Goal: Download file/media

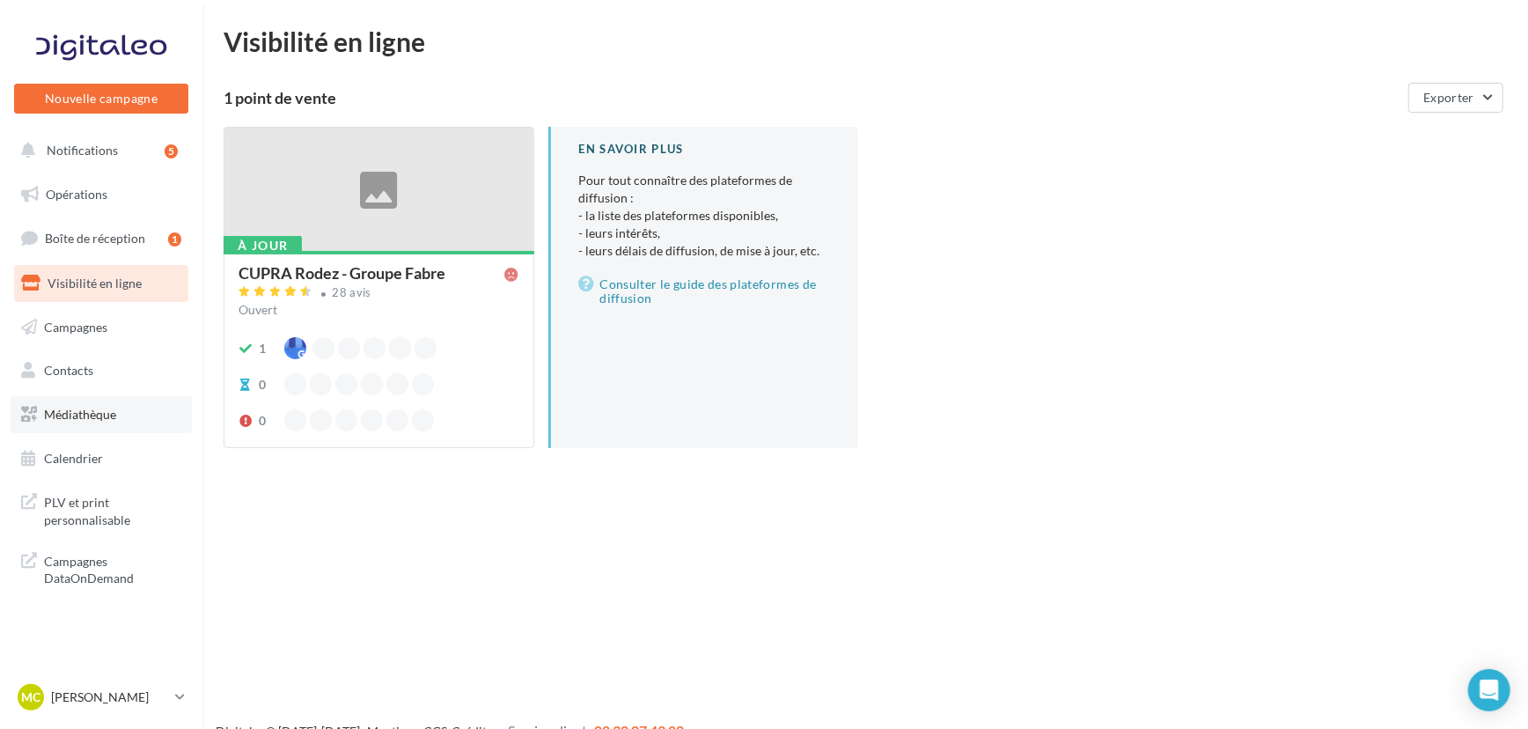
click at [120, 416] on link "Médiathèque" at bounding box center [101, 414] width 181 height 37
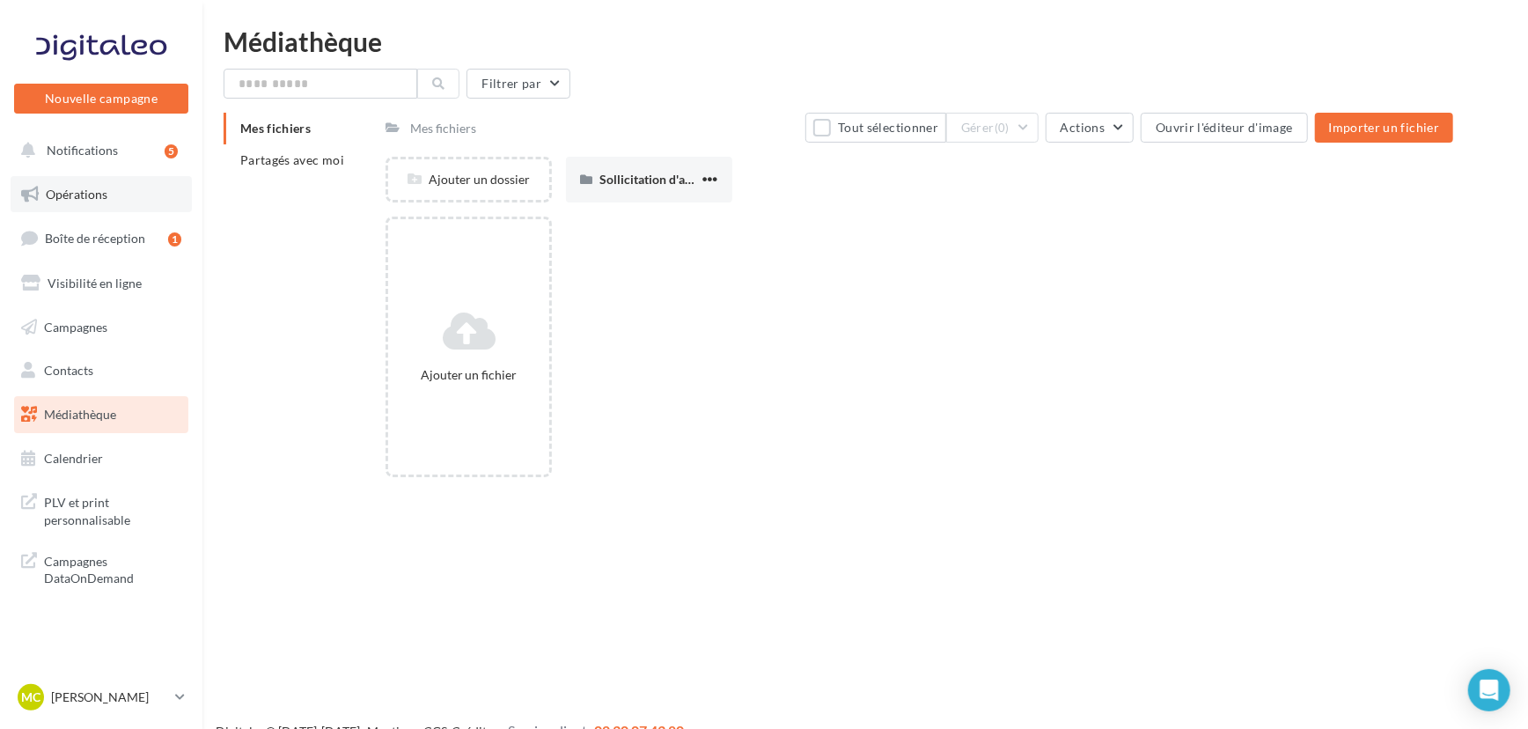
click at [166, 185] on link "Opérations" at bounding box center [101, 194] width 181 height 37
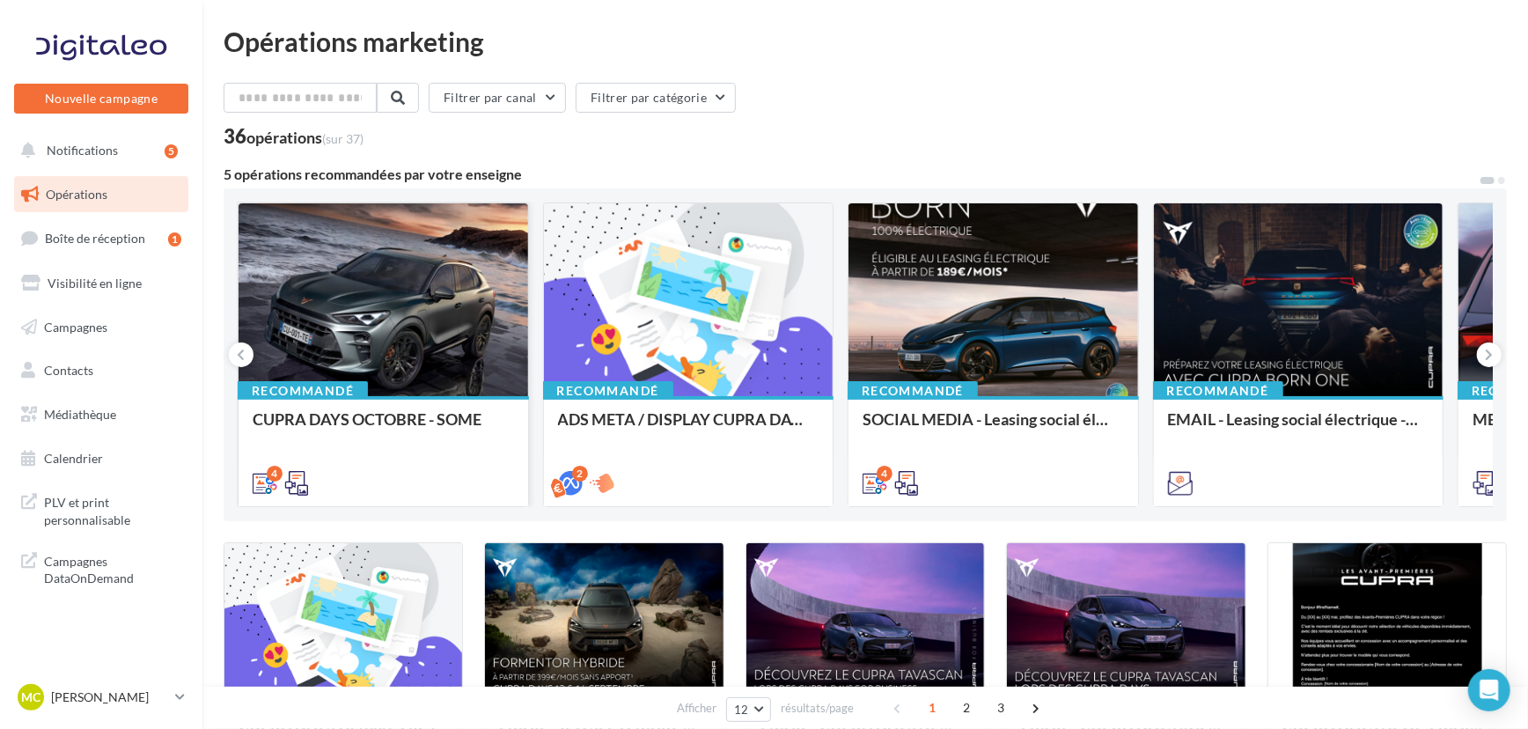
click at [458, 274] on div at bounding box center [384, 300] width 290 height 195
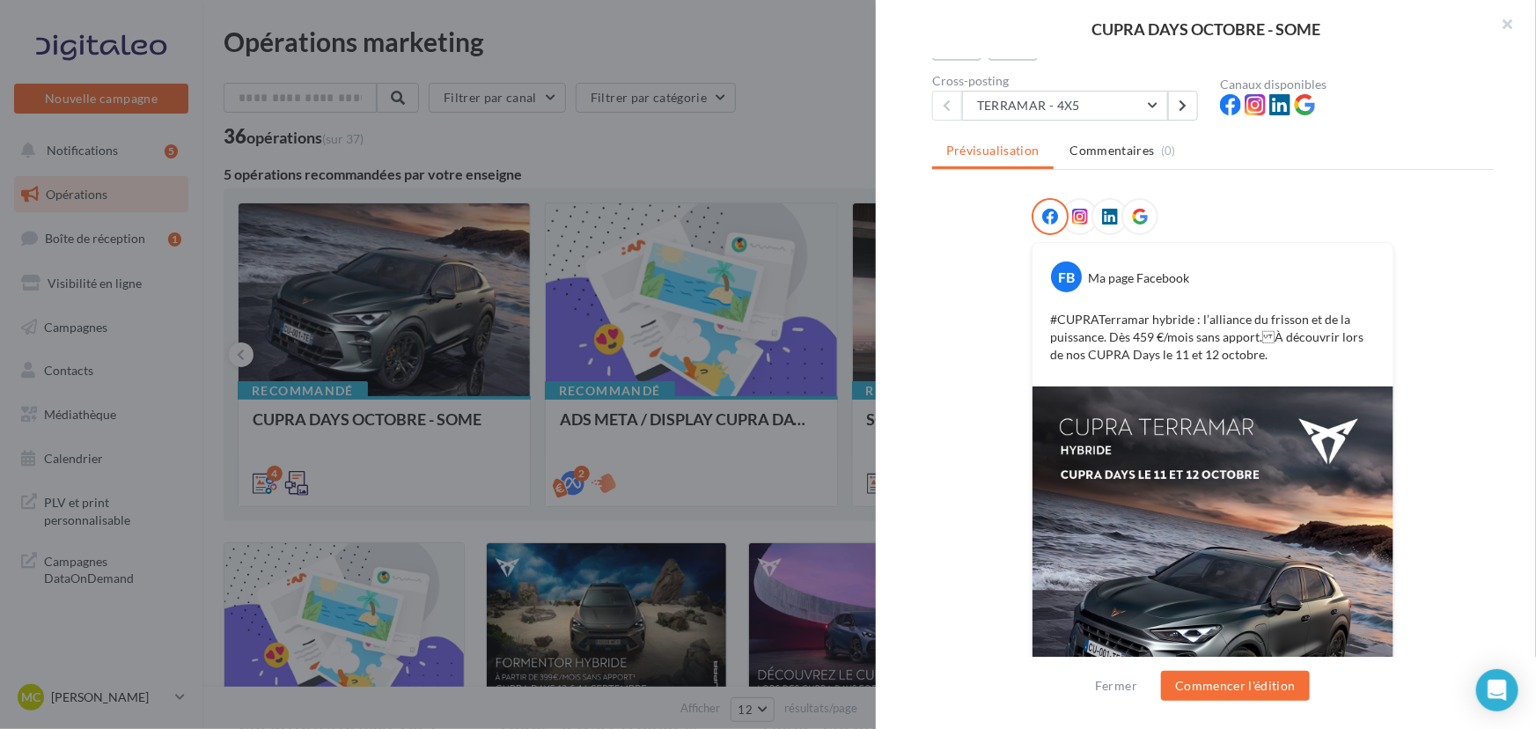
scroll to position [239, 0]
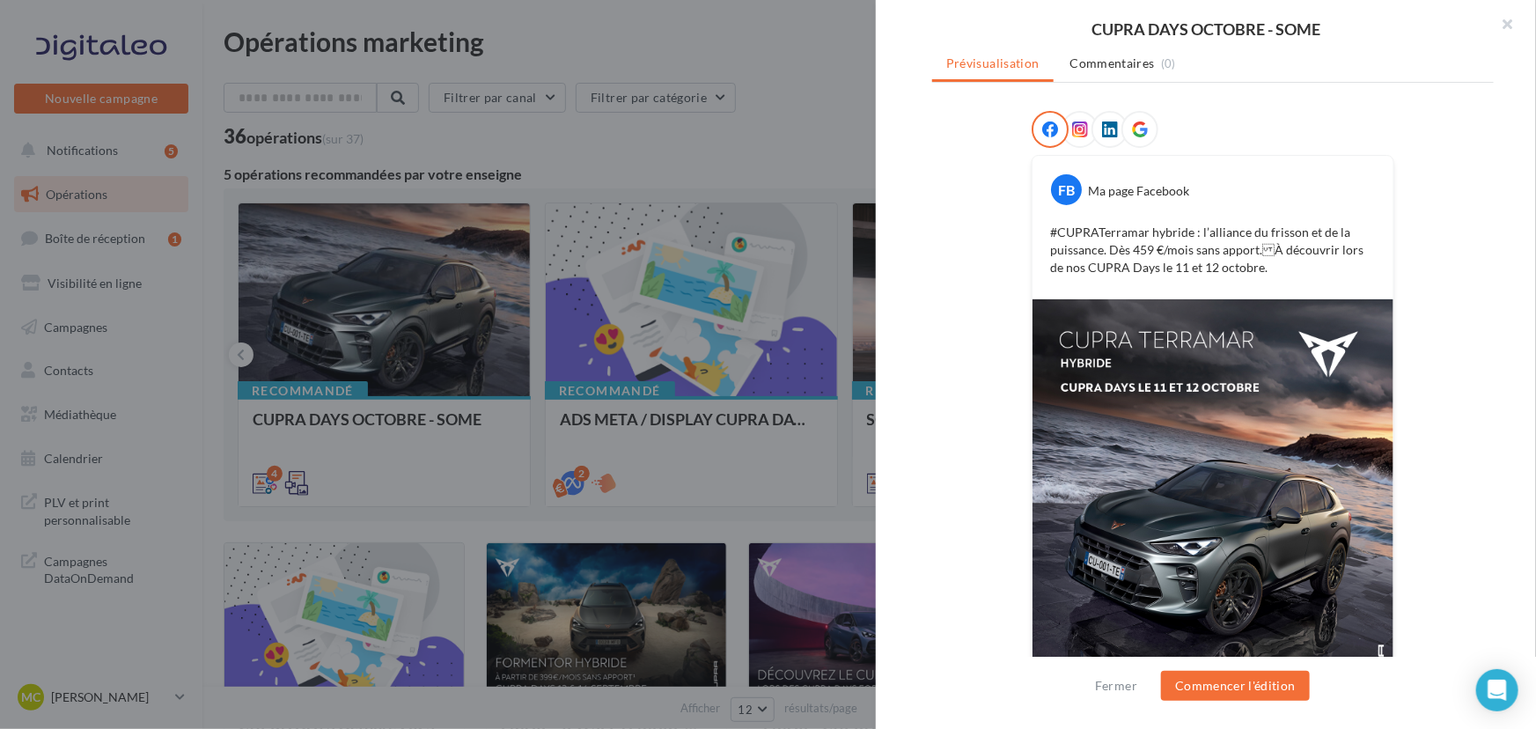
click at [1096, 141] on div at bounding box center [1109, 129] width 37 height 37
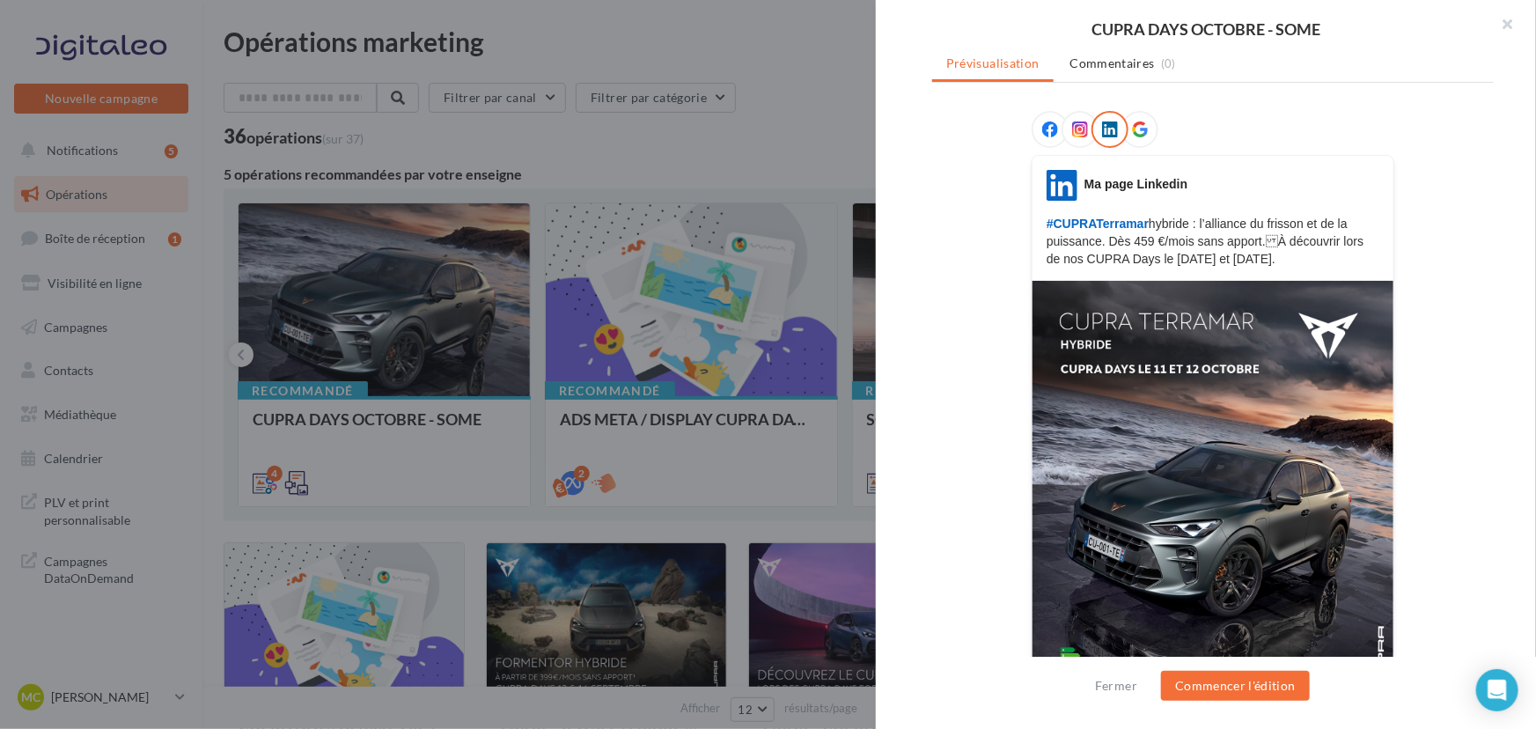
click at [1037, 138] on div at bounding box center [1049, 129] width 37 height 37
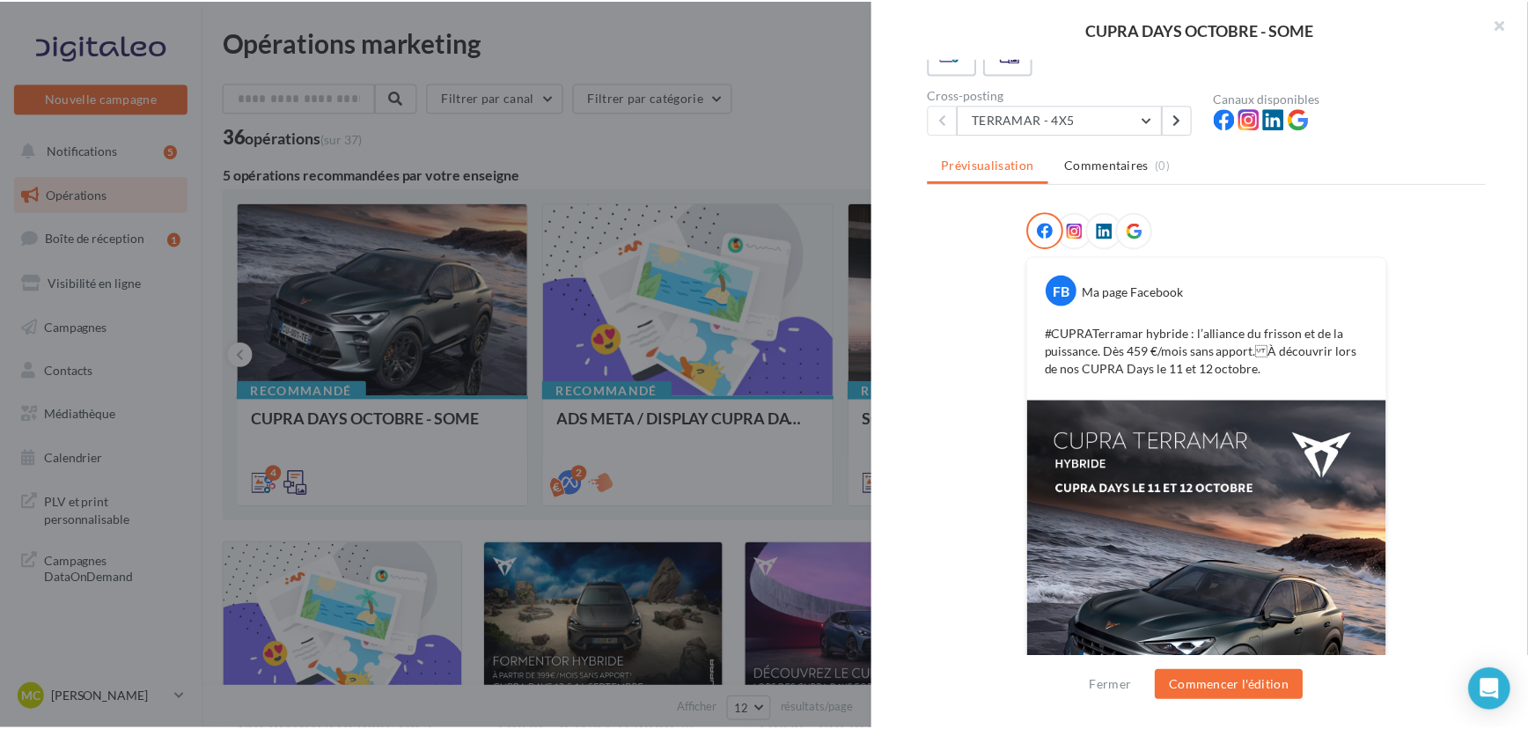
scroll to position [159, 0]
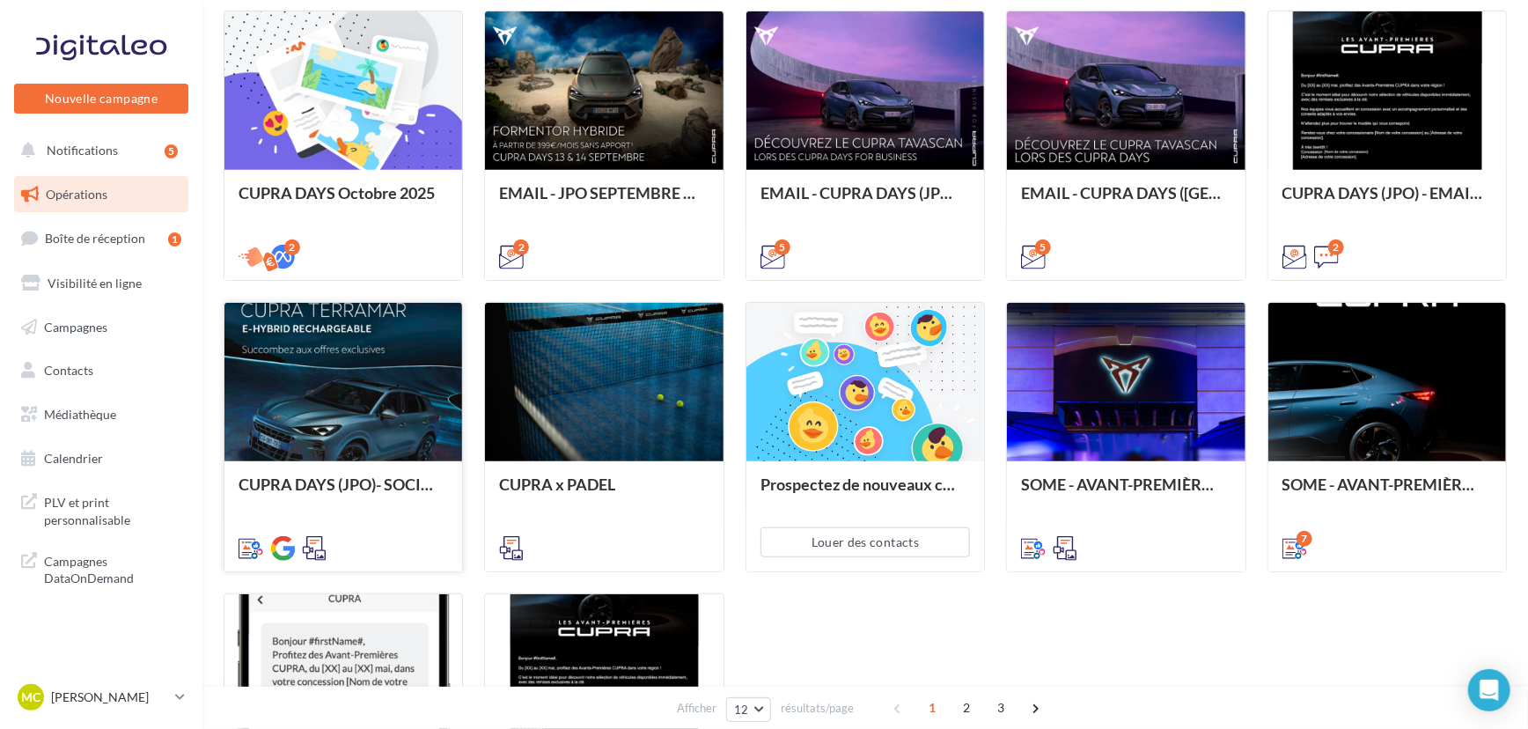
scroll to position [531, 0]
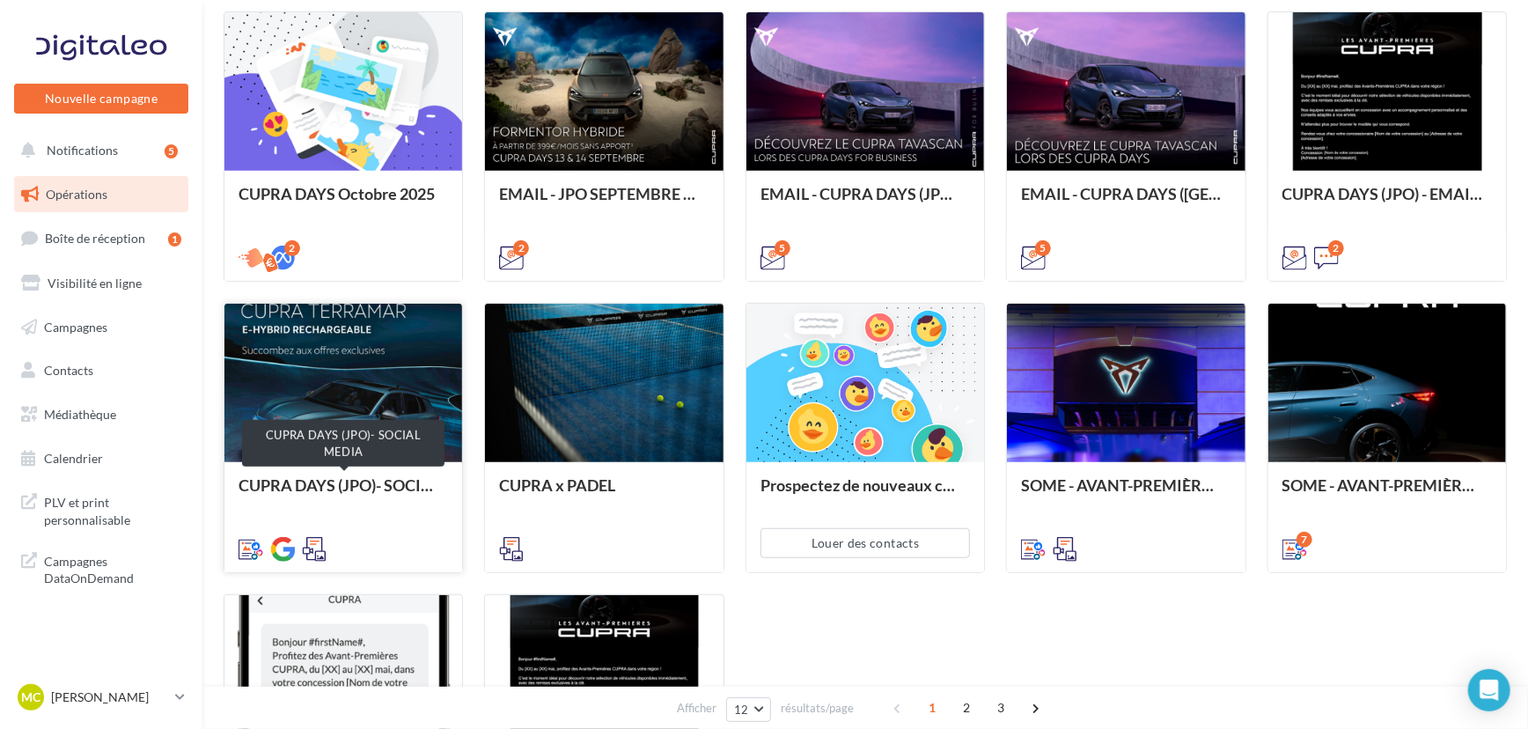
click at [401, 485] on div "CUPRA DAYS (JPO)- SOCIAL MEDIA" at bounding box center [343, 493] width 209 height 35
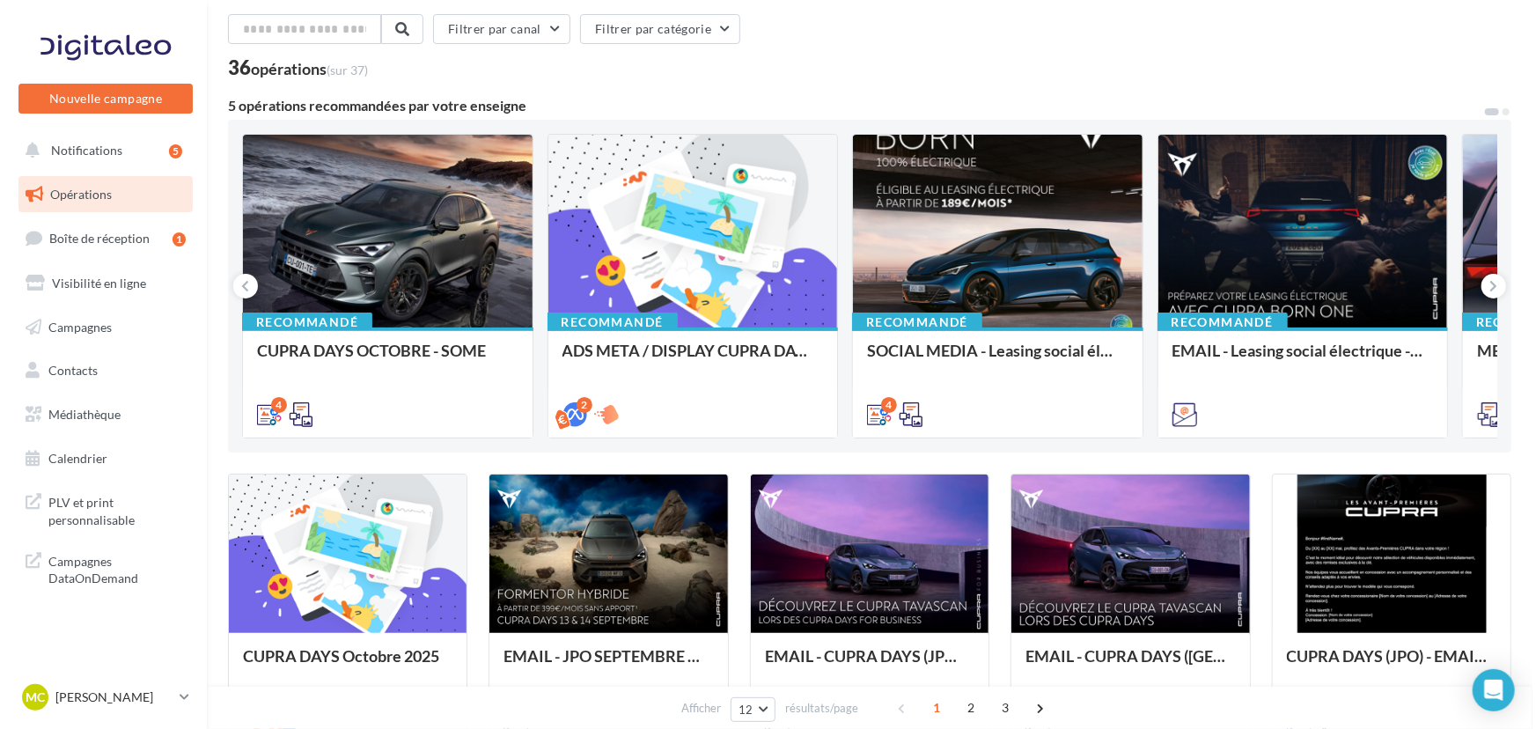
scroll to position [0, 0]
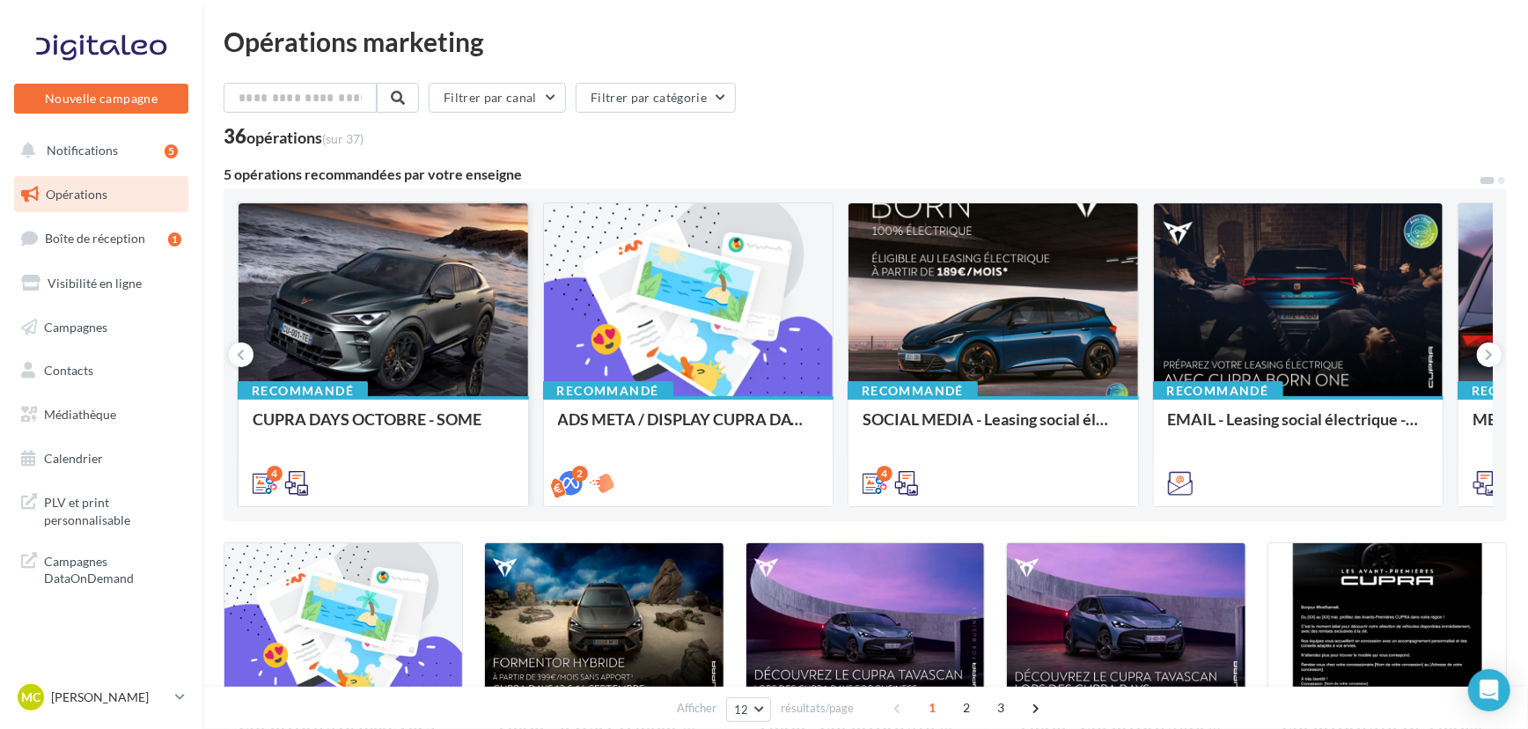
click at [407, 282] on div at bounding box center [384, 300] width 290 height 195
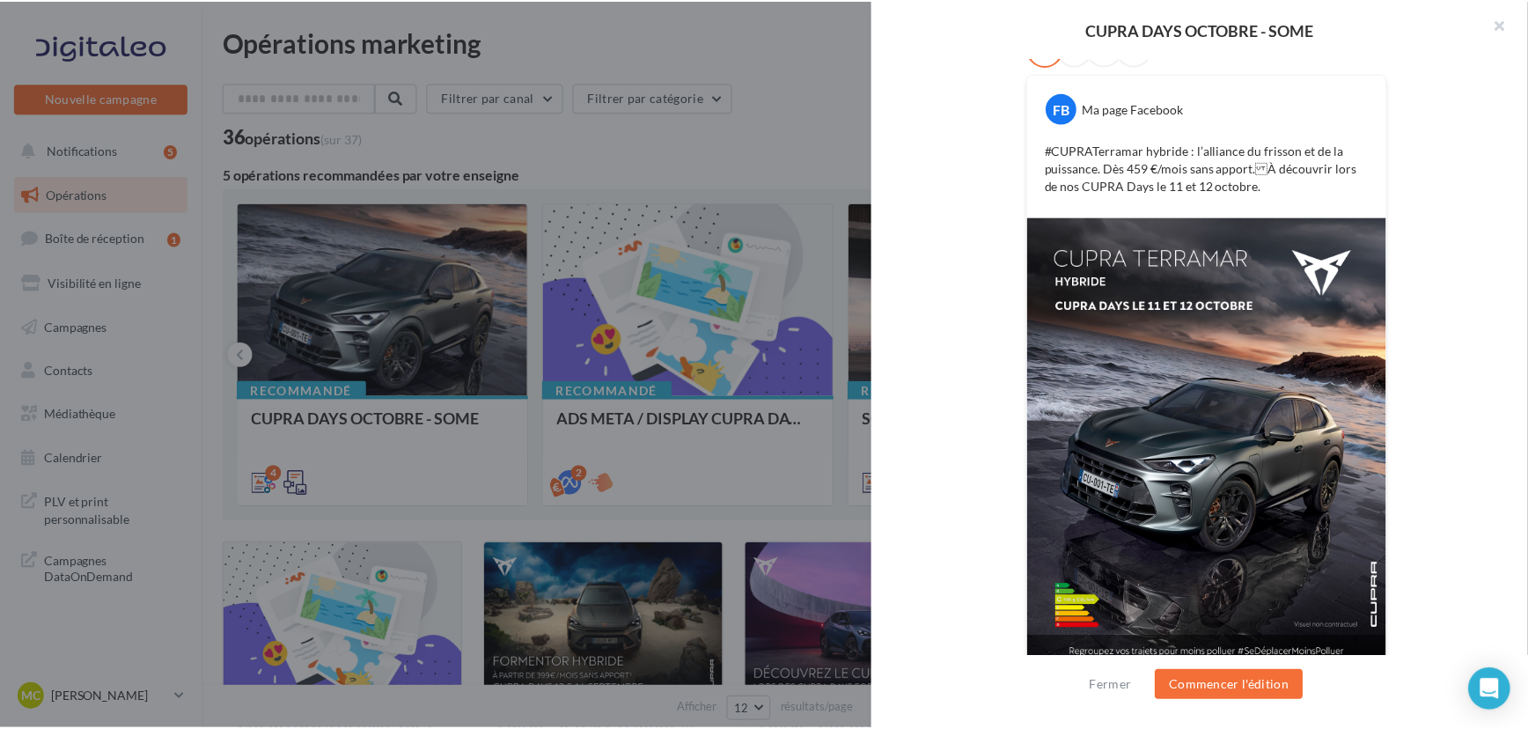
scroll to position [339, 0]
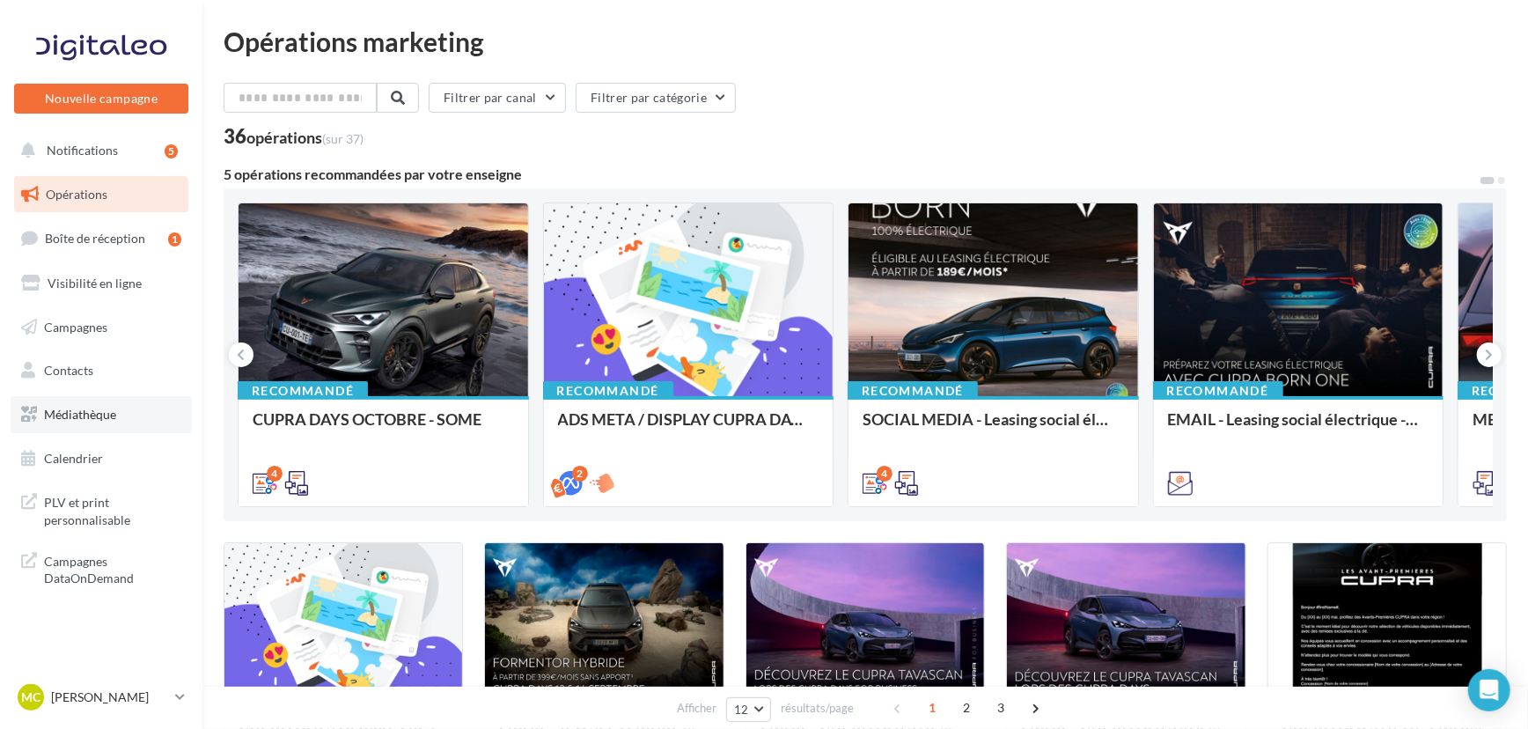
click at [94, 404] on link "Médiathèque" at bounding box center [101, 414] width 181 height 37
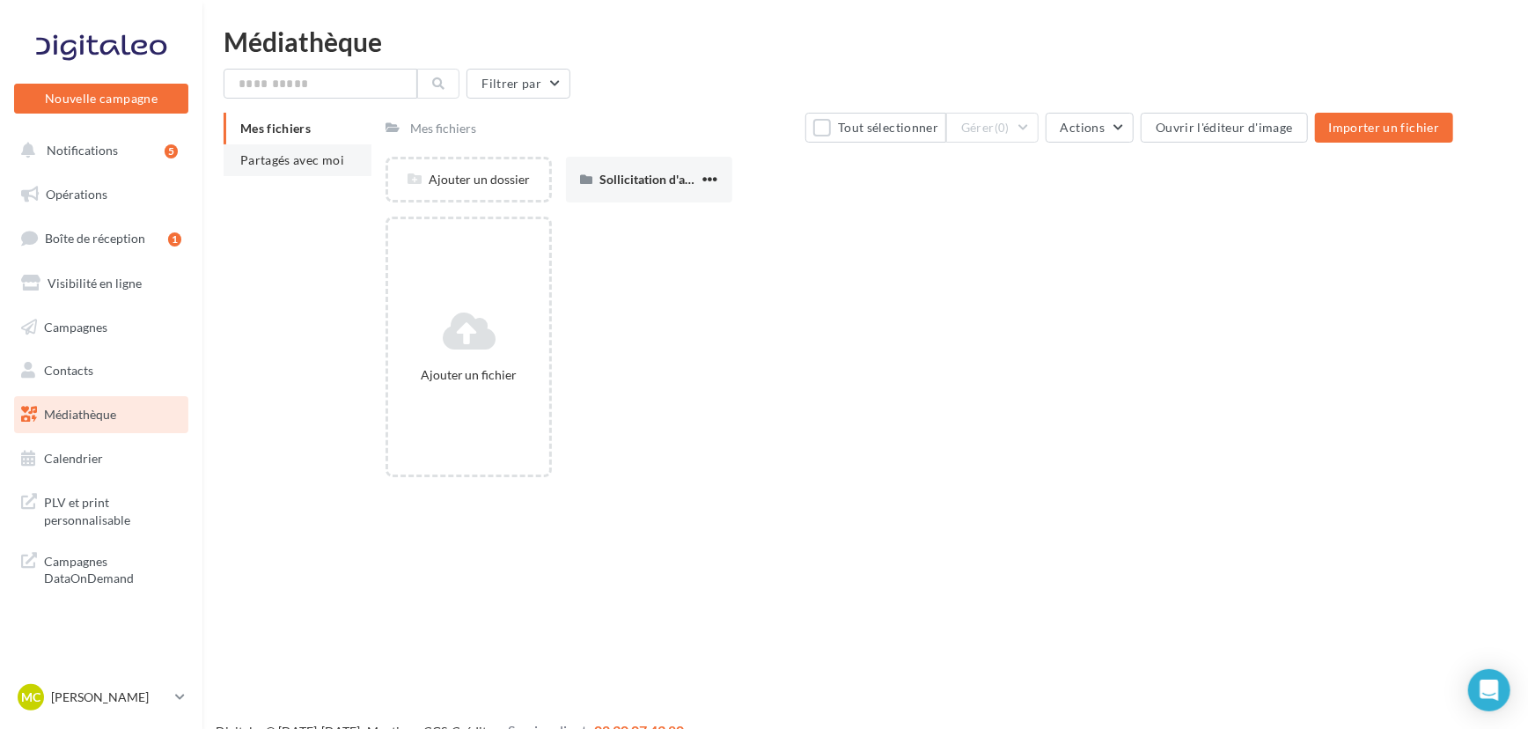
click at [269, 154] on span "Partagés avec moi" at bounding box center [292, 159] width 104 height 15
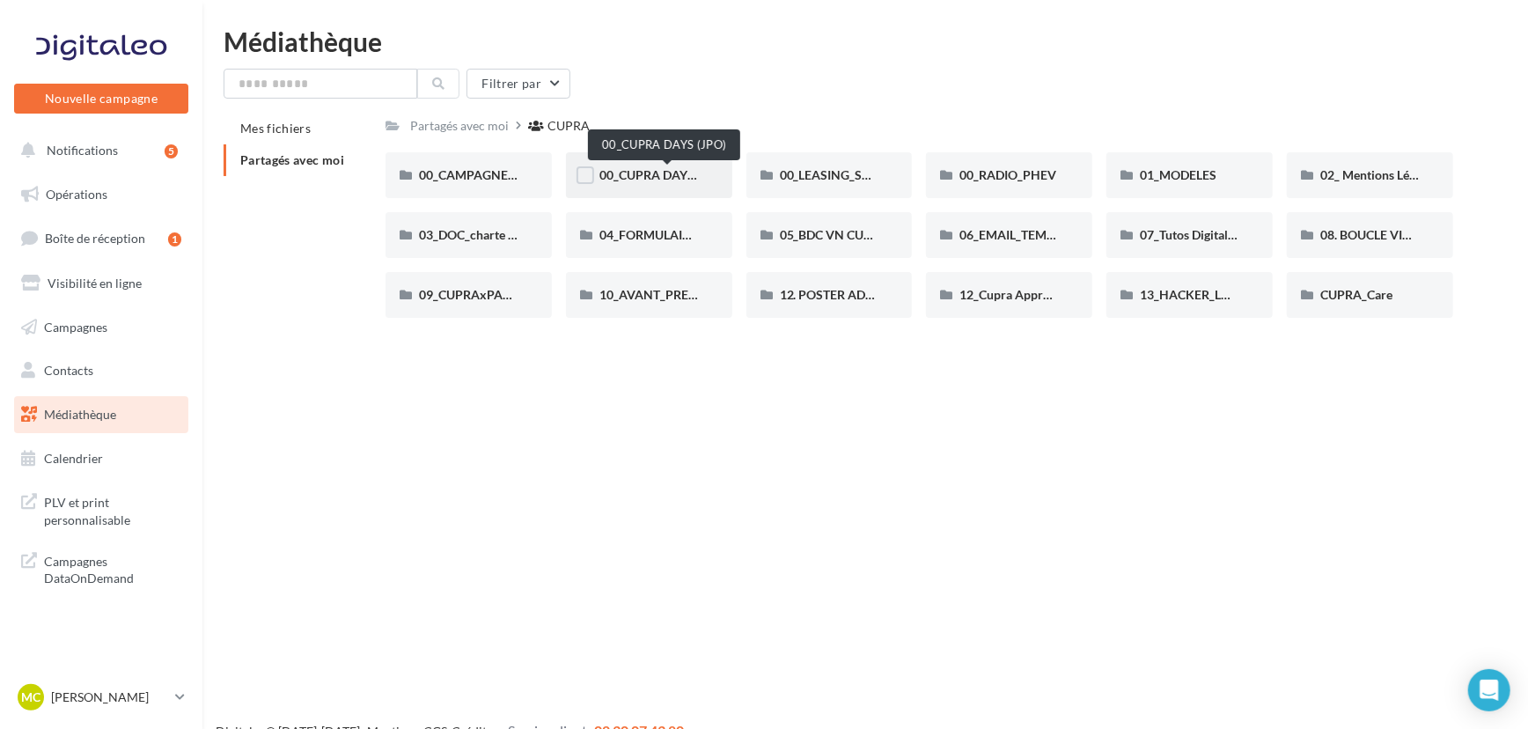
click at [651, 175] on span "00_CUPRA DAYS (JPO)" at bounding box center [663, 174] width 128 height 15
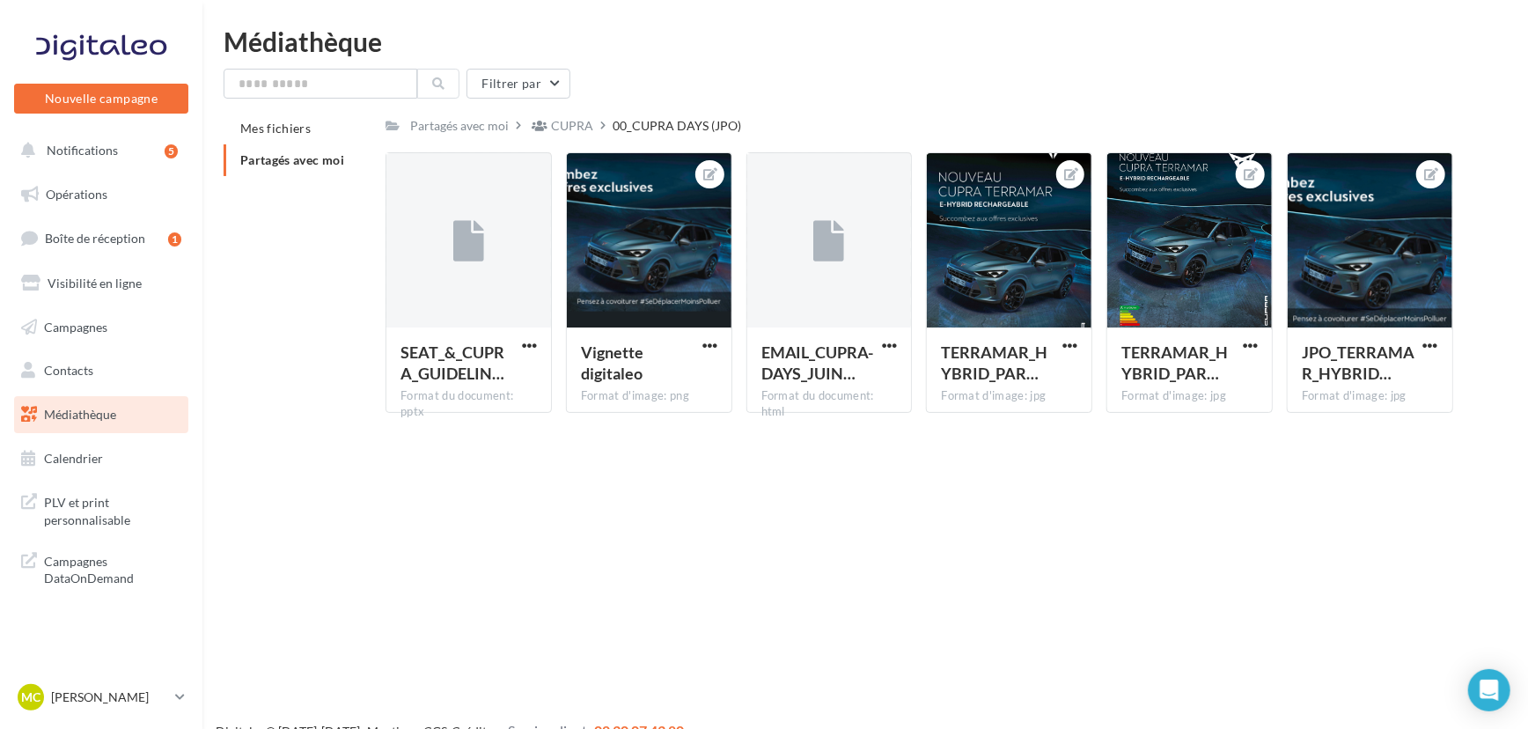
click at [132, 418] on link "Médiathèque" at bounding box center [101, 414] width 181 height 37
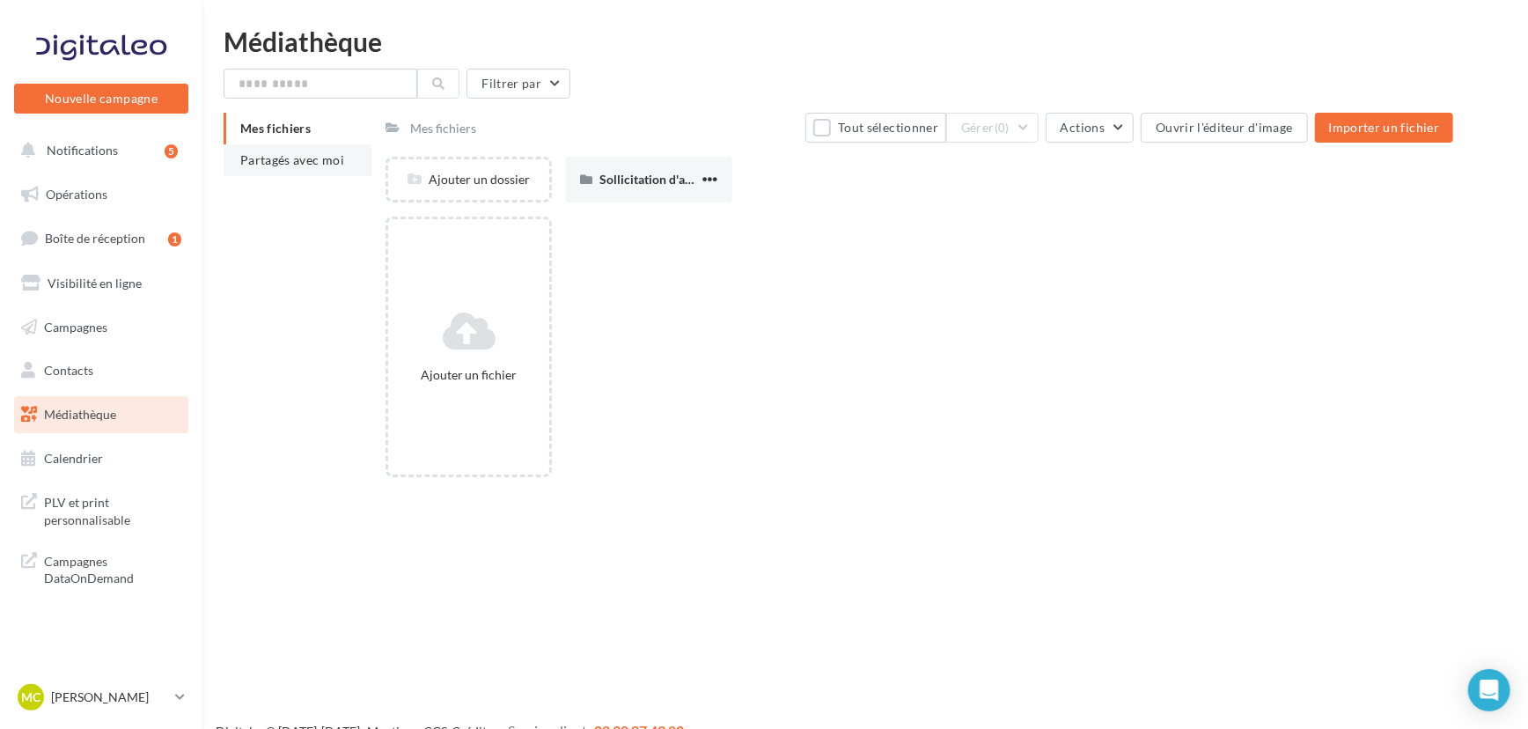
click at [279, 153] on span "Partagés avec moi" at bounding box center [292, 159] width 104 height 15
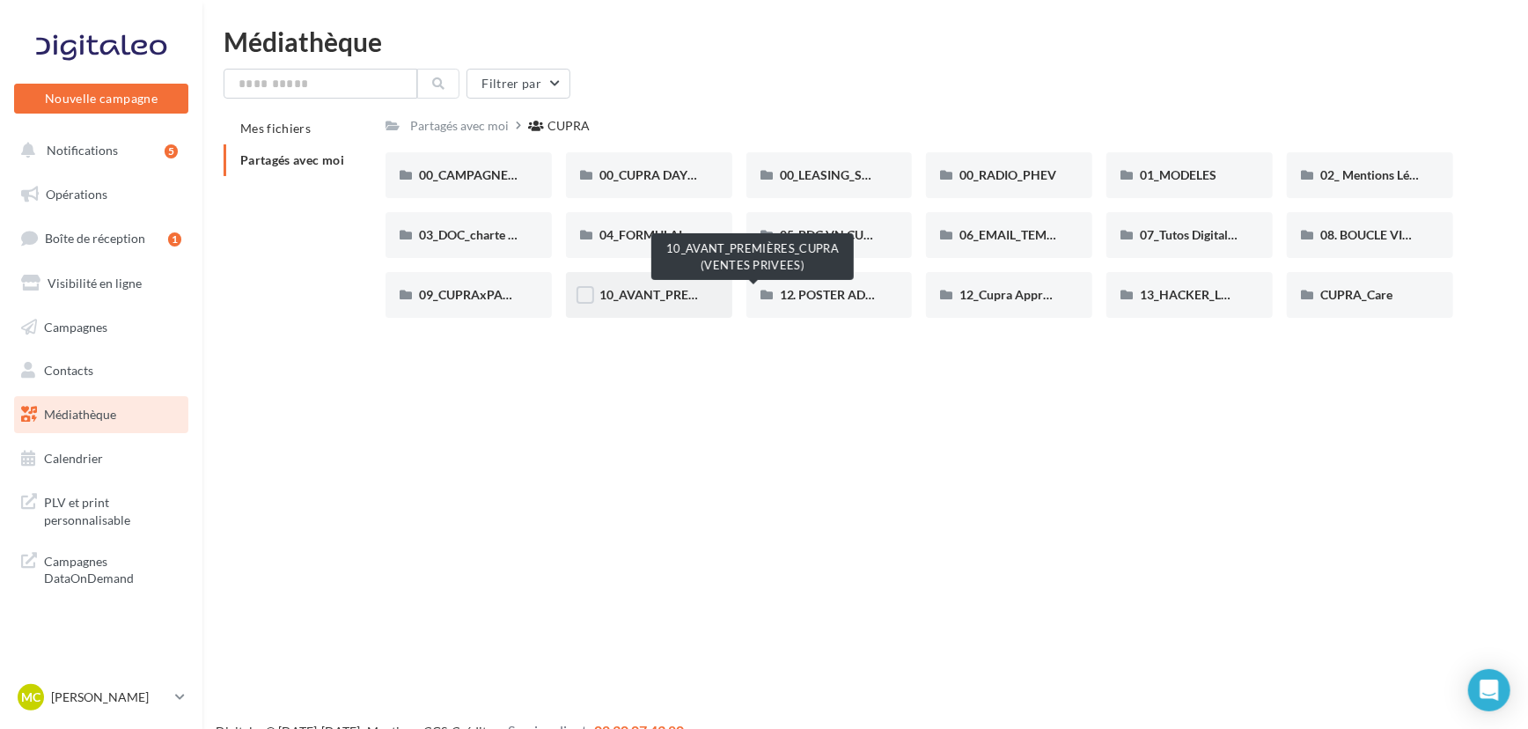
click at [639, 292] on span "10_AVANT_PREMIÈRES_CUPRA (VENTES PRIVEES)" at bounding box center [743, 294] width 288 height 15
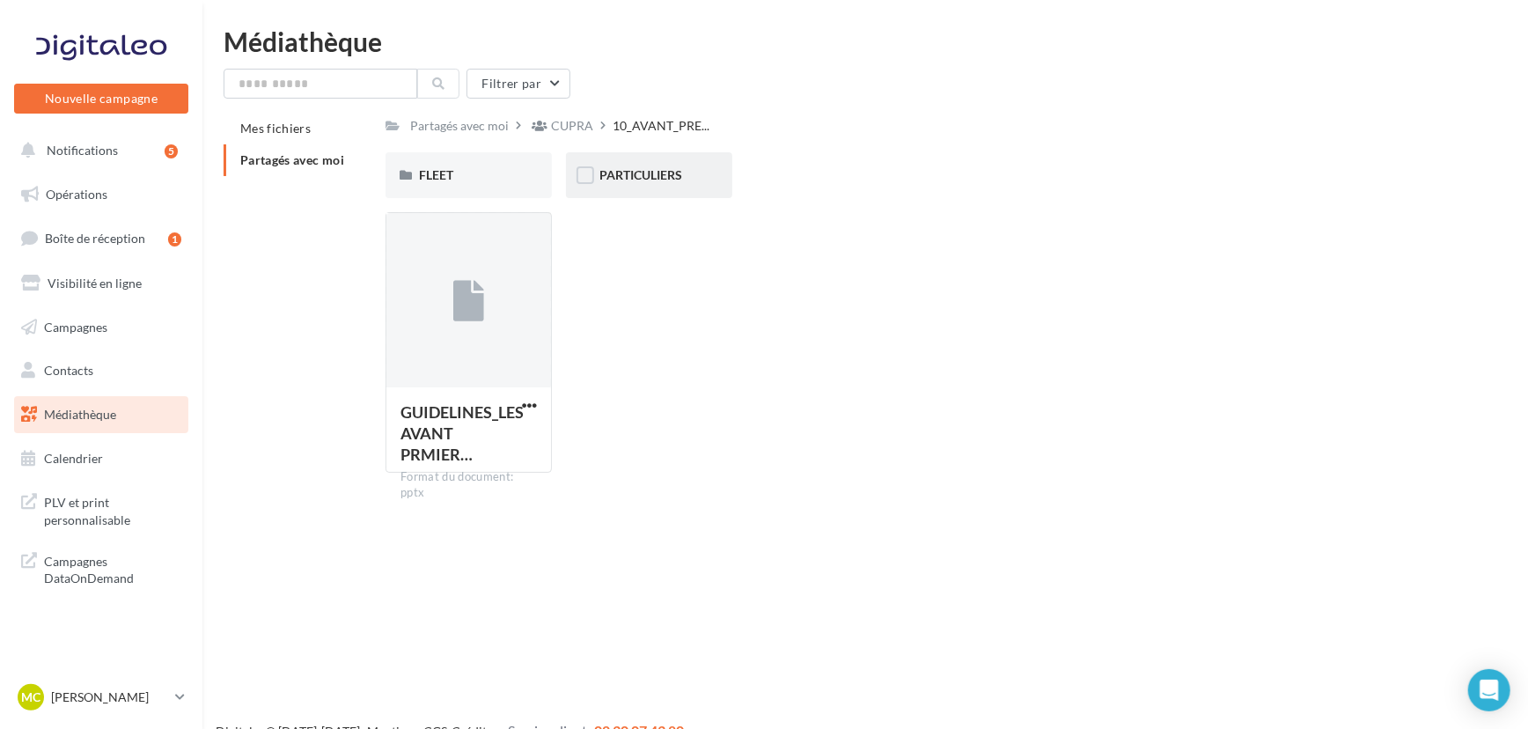
click at [633, 185] on div "PARTICULIERS" at bounding box center [649, 175] width 166 height 46
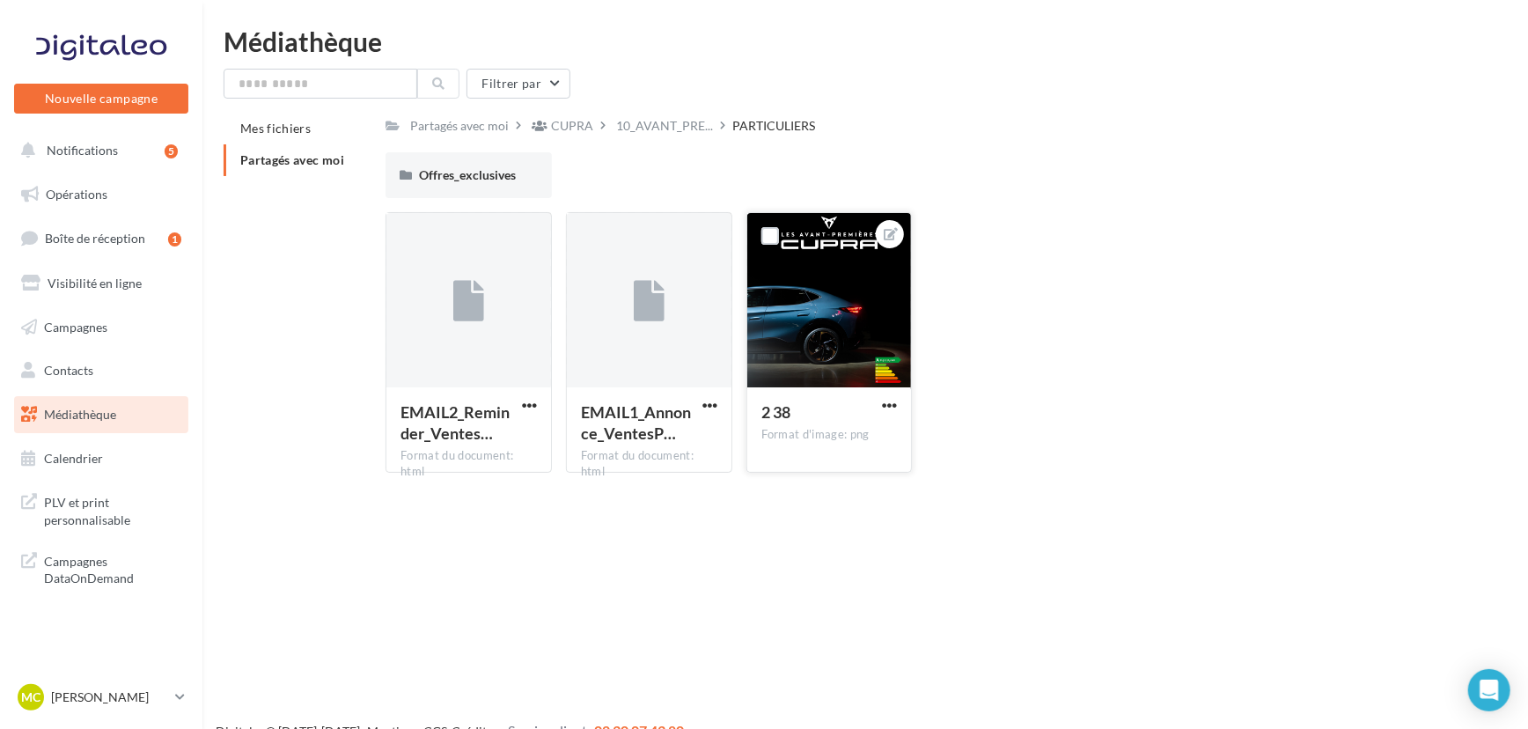
click at [804, 312] on div at bounding box center [829, 301] width 165 height 176
click at [888, 404] on span "button" at bounding box center [889, 405] width 15 height 15
click at [796, 485] on button "Télécharger" at bounding box center [808, 486] width 186 height 46
click at [79, 242] on span "Boîte de réception" at bounding box center [95, 238] width 100 height 15
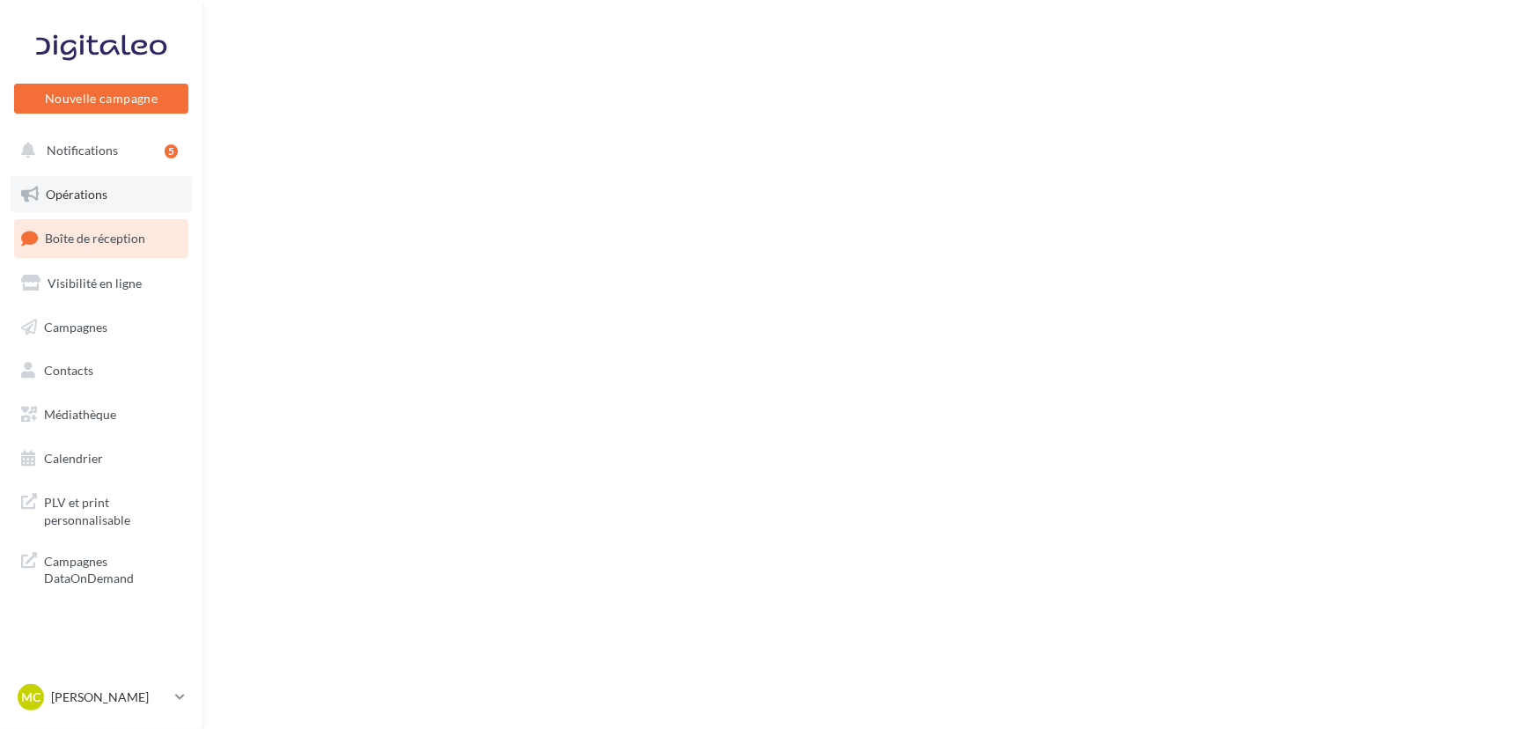
click at [105, 184] on link "Opérations" at bounding box center [101, 194] width 181 height 37
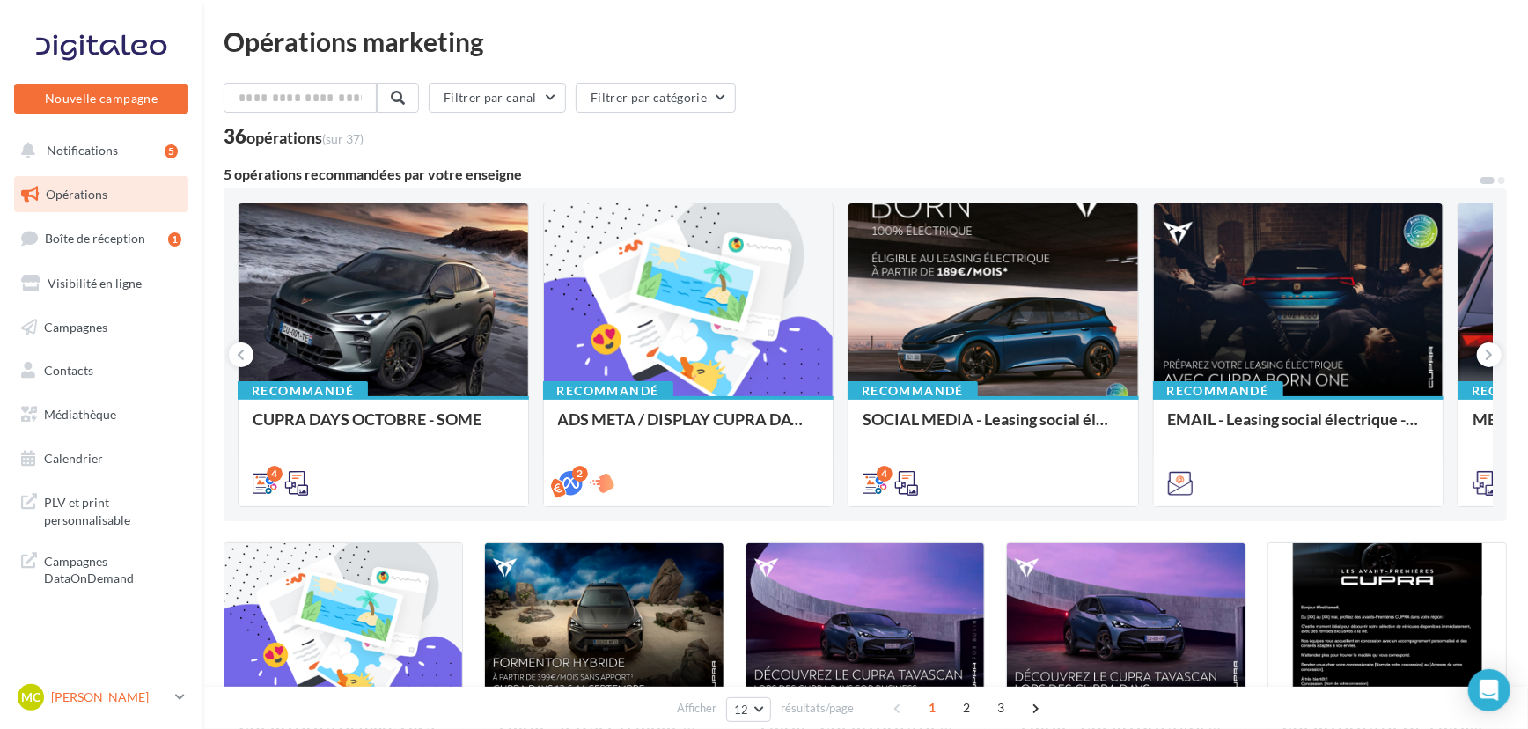
click at [123, 699] on p "[PERSON_NAME]" at bounding box center [109, 697] width 117 height 18
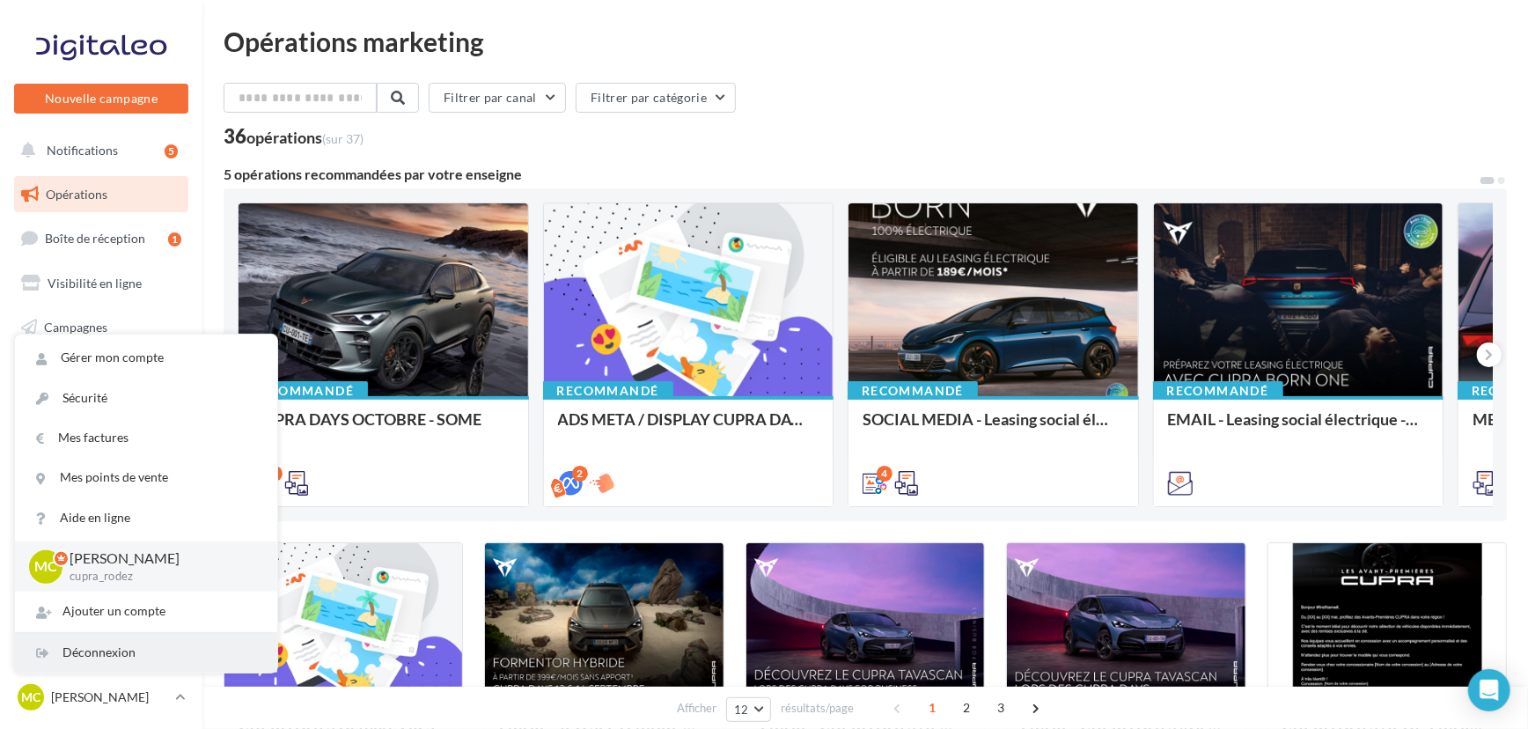
click at [90, 643] on div "Déconnexion" at bounding box center [146, 653] width 262 height 40
